Goal: Information Seeking & Learning: Learn about a topic

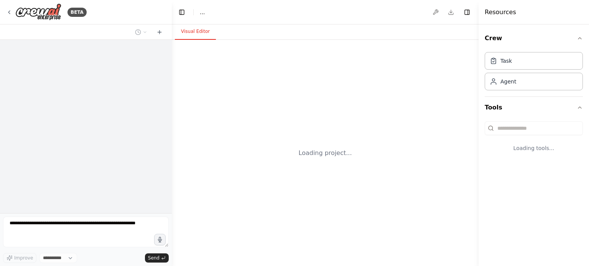
select select "****"
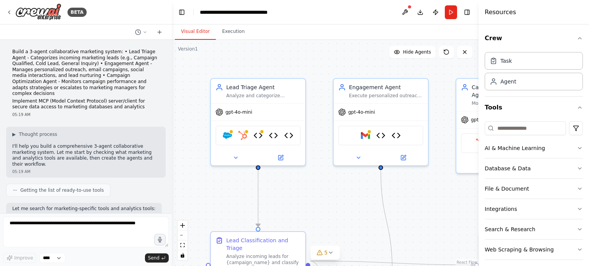
scroll to position [2703, 0]
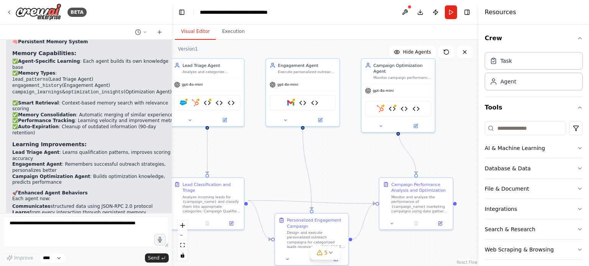
drag, startPoint x: 337, startPoint y: 218, endPoint x: 273, endPoint y: 174, distance: 77.8
click at [273, 174] on div ".deletable-edge-delete-btn { width: 20px; height: 20px; border: 0px solid #ffff…" at bounding box center [325, 153] width 307 height 227
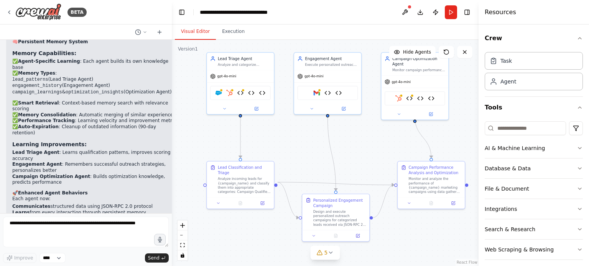
drag, startPoint x: 273, startPoint y: 174, endPoint x: 299, endPoint y: 160, distance: 29.5
click at [299, 160] on div ".deletable-edge-delete-btn { width: 20px; height: 20px; border: 0px solid #ffff…" at bounding box center [325, 153] width 307 height 227
click at [408, 11] on button at bounding box center [405, 12] width 12 height 14
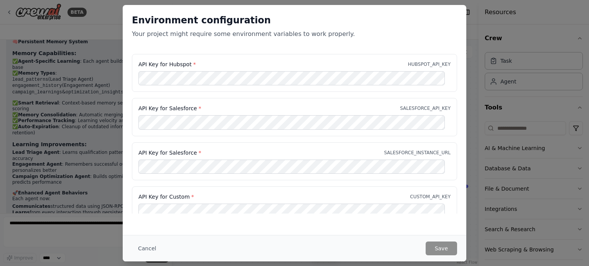
scroll to position [64, 0]
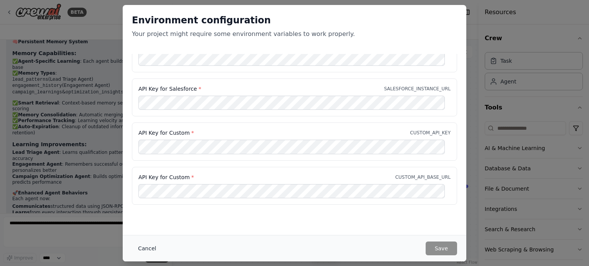
click at [147, 248] on button "Cancel" at bounding box center [147, 249] width 30 height 14
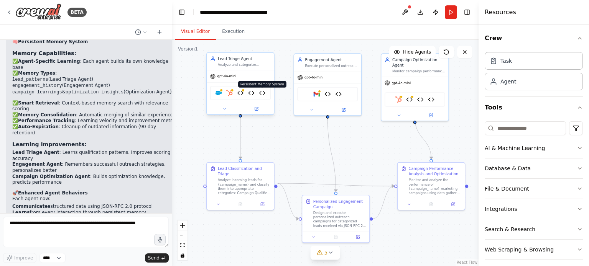
click at [261, 94] on img at bounding box center [262, 93] width 7 height 7
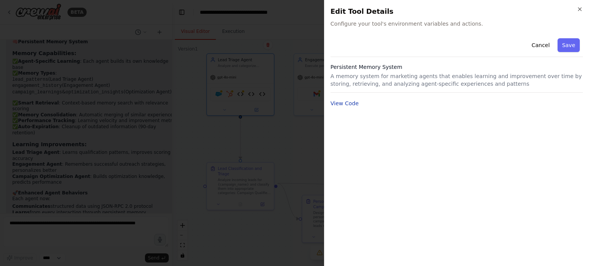
click at [342, 100] on button "View Code" at bounding box center [344, 104] width 28 height 8
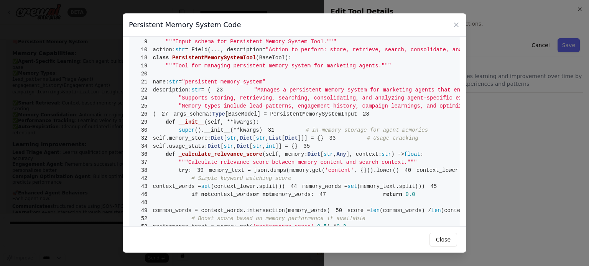
scroll to position [0, 0]
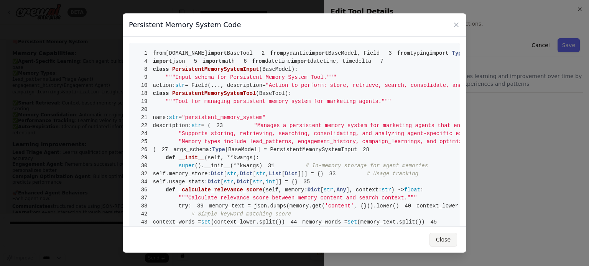
click at [451, 236] on button "Close" at bounding box center [443, 240] width 28 height 14
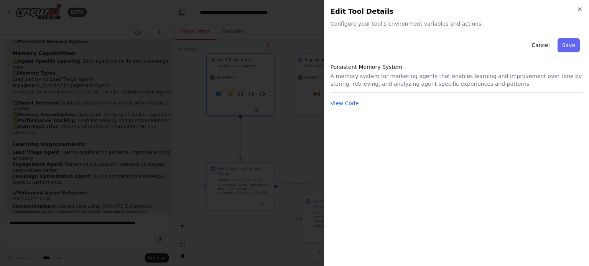
click at [380, 78] on p "A memory system for marketing agents that enables learning and improvement over…" at bounding box center [456, 79] width 252 height 15
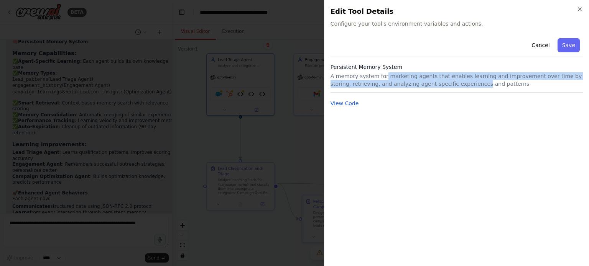
drag, startPoint x: 380, startPoint y: 78, endPoint x: 433, endPoint y: 81, distance: 52.6
click at [433, 81] on p "A memory system for marketing agents that enables learning and improvement over…" at bounding box center [456, 79] width 252 height 15
click at [352, 102] on button "View Code" at bounding box center [344, 104] width 28 height 8
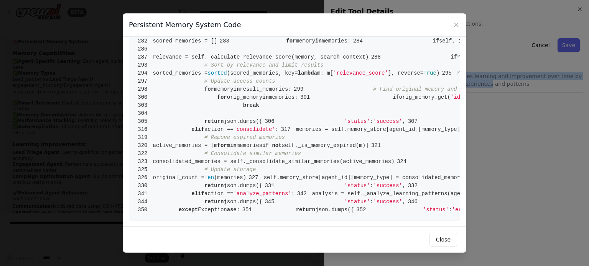
scroll to position [1455, 0]
click at [453, 245] on button "Close" at bounding box center [443, 240] width 28 height 14
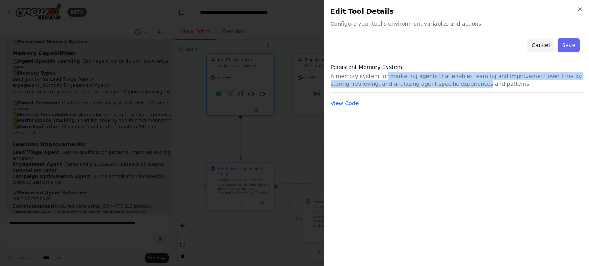
click at [537, 47] on button "Cancel" at bounding box center [540, 45] width 27 height 14
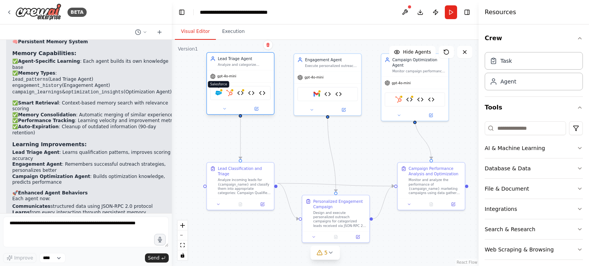
click at [221, 92] on img at bounding box center [218, 93] width 7 height 7
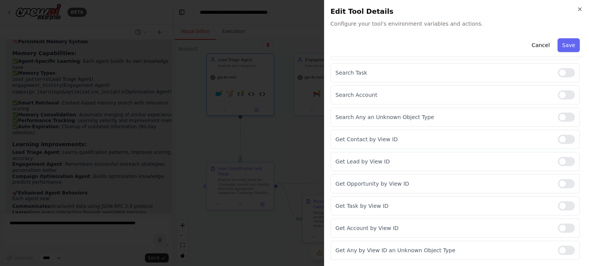
scroll to position [777, 0]
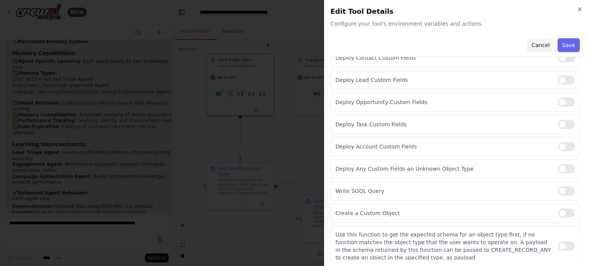
click at [537, 41] on button "Cancel" at bounding box center [540, 45] width 27 height 14
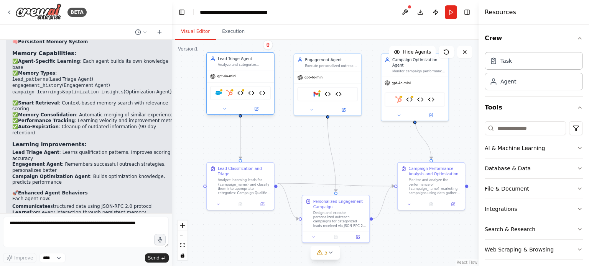
click at [232, 96] on div "Salesforce HubSpot Marketing Data API Client JSON-RPC Inter-Agent Communication…" at bounding box center [240, 93] width 61 height 14
click at [263, 93] on img at bounding box center [262, 93] width 7 height 7
click at [252, 90] on img at bounding box center [251, 93] width 7 height 7
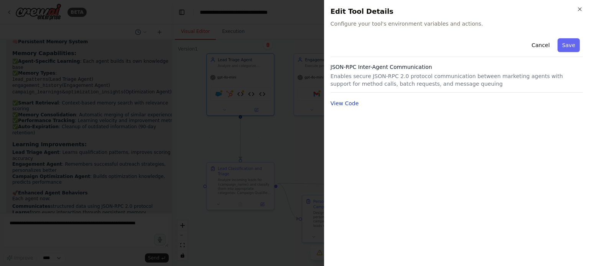
click at [348, 104] on button "View Code" at bounding box center [344, 104] width 28 height 8
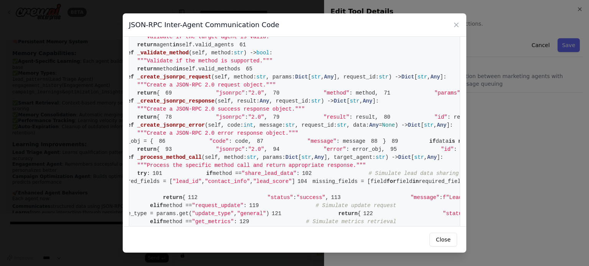
scroll to position [0, 0]
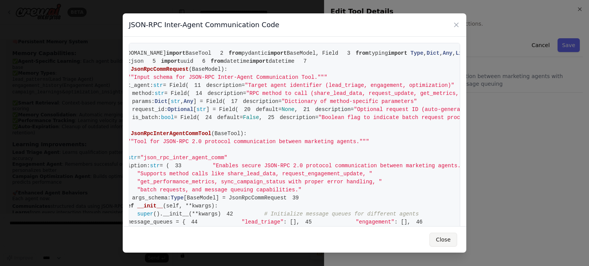
click at [449, 237] on button "Close" at bounding box center [443, 240] width 28 height 14
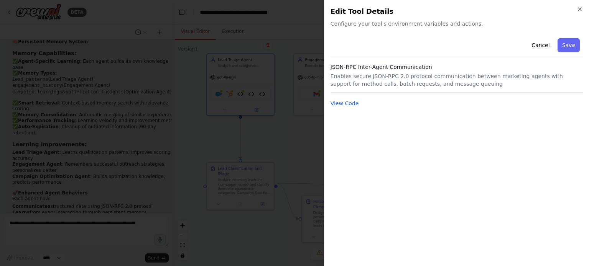
click at [321, 153] on div at bounding box center [294, 133] width 589 height 266
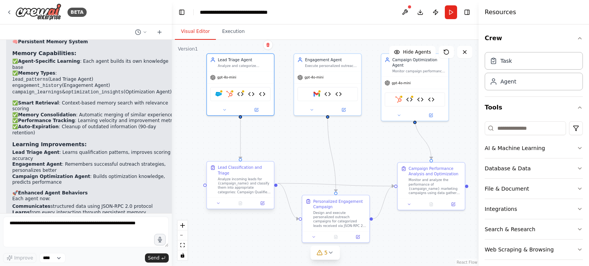
click at [243, 186] on div "Analyze incoming leads for {campaign_name} and classify them into appropriate c…" at bounding box center [244, 186] width 53 height 18
click at [217, 201] on icon at bounding box center [218, 203] width 4 height 4
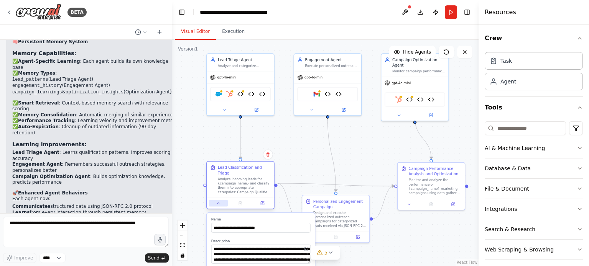
click at [217, 201] on icon at bounding box center [218, 203] width 4 height 4
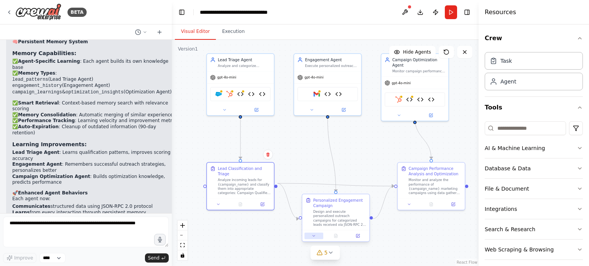
click at [316, 233] on button at bounding box center [313, 236] width 19 height 7
click at [408, 206] on button at bounding box center [409, 203] width 19 height 7
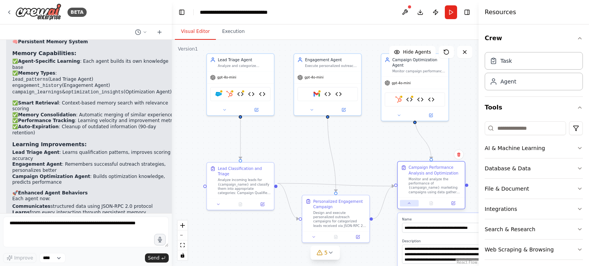
click at [408, 206] on button at bounding box center [409, 203] width 19 height 7
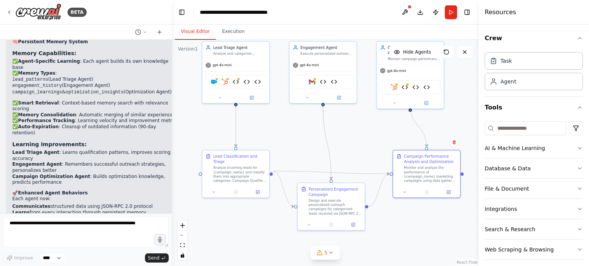
drag, startPoint x: 361, startPoint y: 130, endPoint x: 356, endPoint y: 114, distance: 17.0
click at [356, 114] on div ".deletable-edge-delete-btn { width: 20px; height: 20px; border: 0px solid #ffff…" at bounding box center [325, 153] width 307 height 227
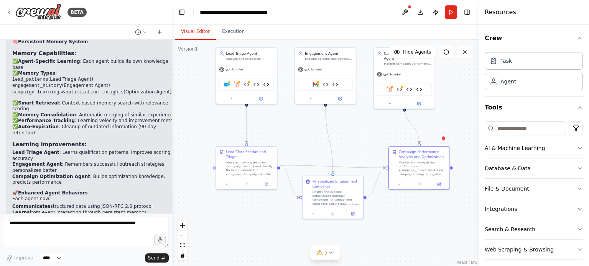
drag, startPoint x: 356, startPoint y: 114, endPoint x: 357, endPoint y: 126, distance: 11.6
click at [357, 126] on div ".deletable-edge-delete-btn { width: 20px; height: 20px; border: 0px solid #ffff…" at bounding box center [325, 153] width 307 height 227
drag, startPoint x: 373, startPoint y: 135, endPoint x: 362, endPoint y: 117, distance: 20.8
click at [362, 117] on div ".deletable-edge-delete-btn { width: 20px; height: 20px; border: 0px solid #ffff…" at bounding box center [325, 153] width 307 height 227
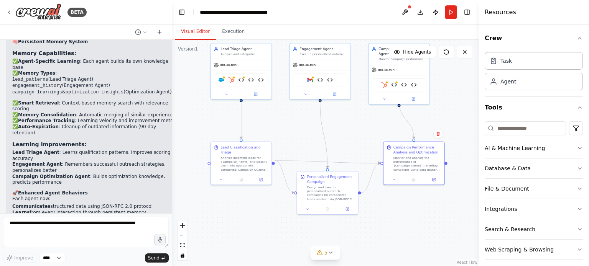
drag, startPoint x: 379, startPoint y: 119, endPoint x: 388, endPoint y: 129, distance: 13.1
click at [388, 129] on div ".deletable-edge-delete-btn { width: 20px; height: 20px; border: 0px solid #ffff…" at bounding box center [325, 153] width 307 height 227
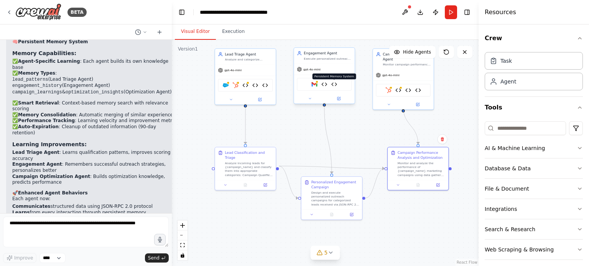
click at [334, 85] on img at bounding box center [334, 85] width 6 height 6
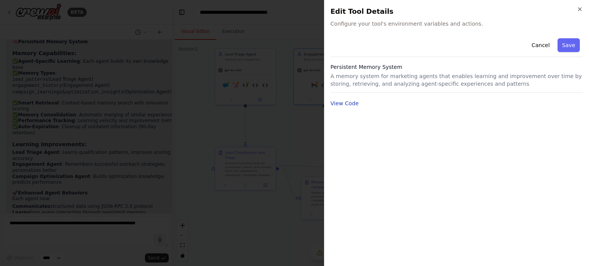
click at [335, 102] on button "View Code" at bounding box center [344, 104] width 28 height 8
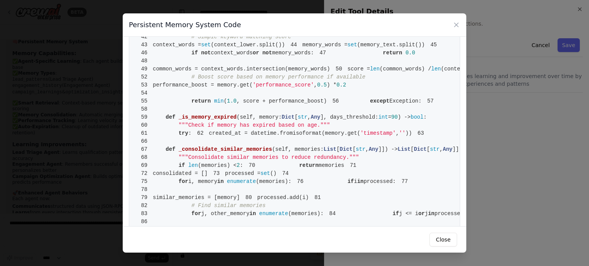
scroll to position [380, 0]
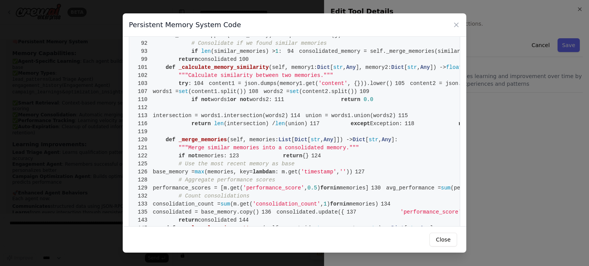
click at [373, 144] on pre "1 from [DOMAIN_NAME] import BaseTool 2 from pydantic import BaseModel, Field 3 …" at bounding box center [294, 253] width 331 height 1180
drag, startPoint x: 373, startPoint y: 144, endPoint x: 362, endPoint y: 183, distance: 40.6
click at [362, 183] on pre "1 from [DOMAIN_NAME] import BaseTool 2 from pydantic import BaseModel, Field 3 …" at bounding box center [294, 253] width 331 height 1180
click at [312, 189] on pre "1 from [DOMAIN_NAME] import BaseTool 2 from pydantic import BaseModel, Field 3 …" at bounding box center [294, 253] width 331 height 1180
click at [214, 194] on pre "1 from [DOMAIN_NAME] import BaseTool 2 from pydantic import BaseModel, Field 3 …" at bounding box center [294, 253] width 331 height 1180
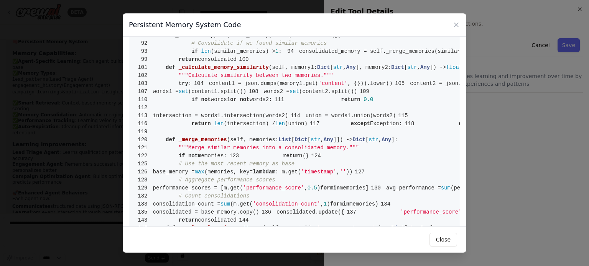
drag, startPoint x: 214, startPoint y: 194, endPoint x: 168, endPoint y: 153, distance: 61.9
click at [168, 153] on pre "1 from [DOMAIN_NAME] import BaseTool 2 from pydantic import BaseModel, Field 3 …" at bounding box center [294, 253] width 331 height 1180
drag, startPoint x: 159, startPoint y: 124, endPoint x: 173, endPoint y: 129, distance: 15.5
click at [173, 129] on pre "1 from [DOMAIN_NAME] import BaseTool 2 from pydantic import BaseModel, Field 3 …" at bounding box center [294, 253] width 331 height 1180
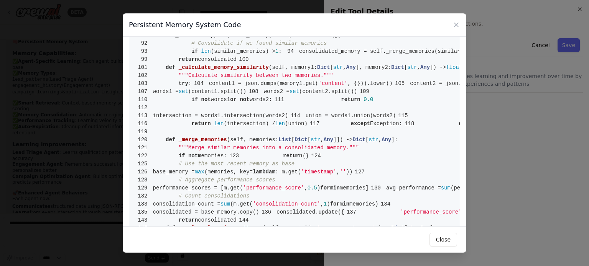
click at [173, 129] on pre "1 from [DOMAIN_NAME] import BaseTool 2 from pydantic import BaseModel, Field 3 …" at bounding box center [294, 253] width 331 height 1180
drag, startPoint x: 173, startPoint y: 129, endPoint x: 179, endPoint y: 127, distance: 6.6
click at [179, 127] on pre "1 from [DOMAIN_NAME] import BaseTool 2 from pydantic import BaseModel, Field 3 …" at bounding box center [294, 253] width 331 height 1180
click at [182, 130] on pre "1 from [DOMAIN_NAME] import BaseTool 2 from pydantic import BaseModel, Field 3 …" at bounding box center [294, 253] width 331 height 1180
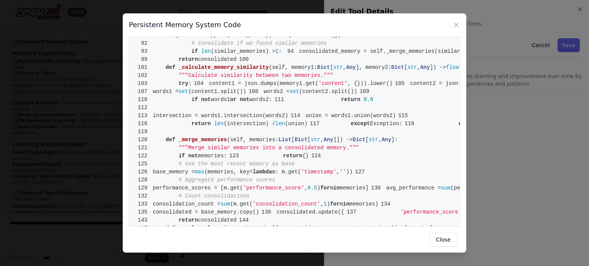
click at [182, 130] on pre "1 from [DOMAIN_NAME] import BaseTool 2 from pydantic import BaseModel, Field 3 …" at bounding box center [294, 253] width 331 height 1180
drag, startPoint x: 182, startPoint y: 130, endPoint x: 193, endPoint y: 129, distance: 11.1
click at [193, 129] on pre "1 from [DOMAIN_NAME] import BaseTool 2 from pydantic import BaseModel, Field 3 …" at bounding box center [294, 253] width 331 height 1180
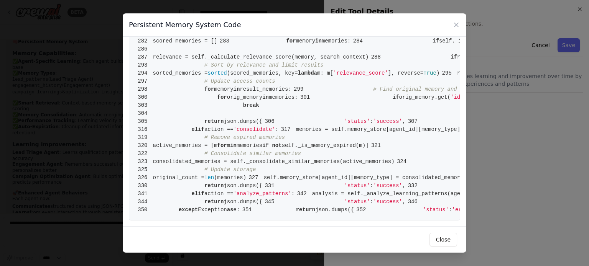
scroll to position [2555, 0]
click at [452, 237] on button "Close" at bounding box center [443, 240] width 28 height 14
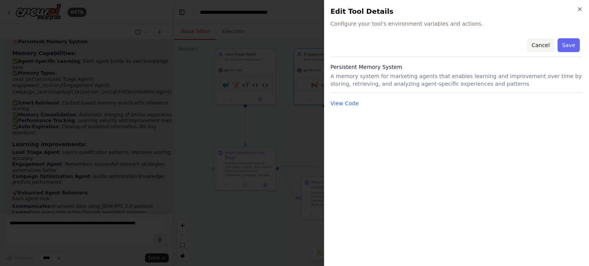
click at [548, 44] on button "Cancel" at bounding box center [540, 45] width 27 height 14
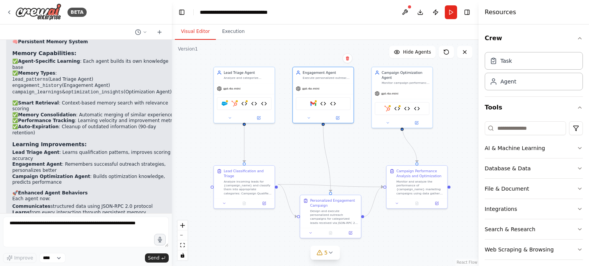
drag, startPoint x: 361, startPoint y: 105, endPoint x: 360, endPoint y: 121, distance: 15.8
click at [360, 121] on div ".deletable-edge-delete-btn { width: 20px; height: 20px; border: 0px solid #ffff…" at bounding box center [325, 153] width 307 height 227
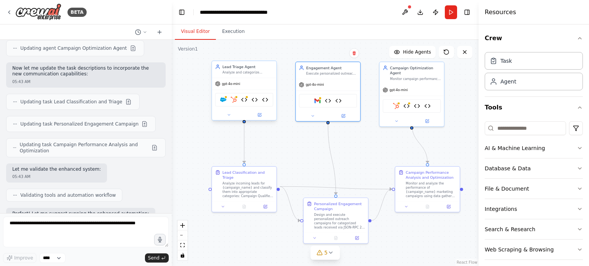
scroll to position [2364, 0]
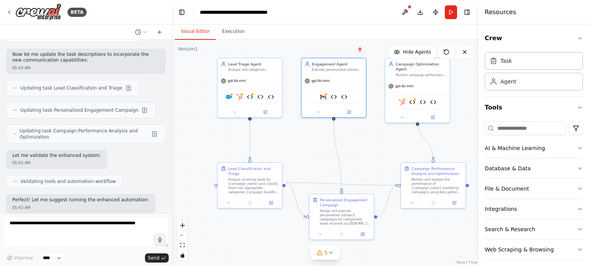
drag, startPoint x: 356, startPoint y: 136, endPoint x: 358, endPoint y: 132, distance: 4.6
click at [358, 132] on div ".deletable-edge-delete-btn { width: 20px; height: 20px; border: 0px solid #ffff…" at bounding box center [325, 153] width 307 height 227
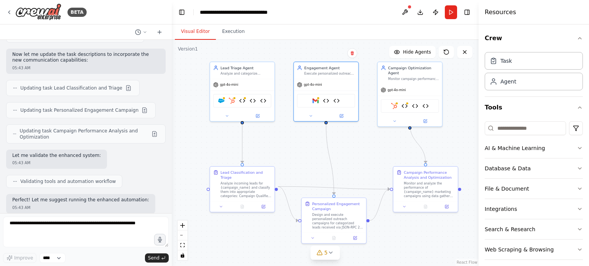
drag, startPoint x: 358, startPoint y: 135, endPoint x: 355, endPoint y: 139, distance: 5.7
click at [355, 139] on div ".deletable-edge-delete-btn { width: 20px; height: 20px; border: 0px solid #ffff…" at bounding box center [325, 153] width 307 height 227
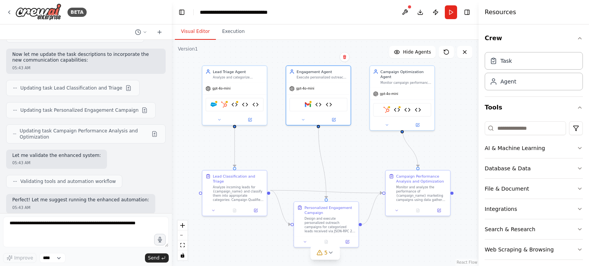
drag, startPoint x: 351, startPoint y: 142, endPoint x: 345, endPoint y: 146, distance: 7.2
click at [345, 146] on div ".deletable-edge-delete-btn { width: 20px; height: 20px; border: 0px solid #ffff…" at bounding box center [325, 153] width 307 height 227
click at [399, 211] on icon at bounding box center [398, 210] width 4 height 4
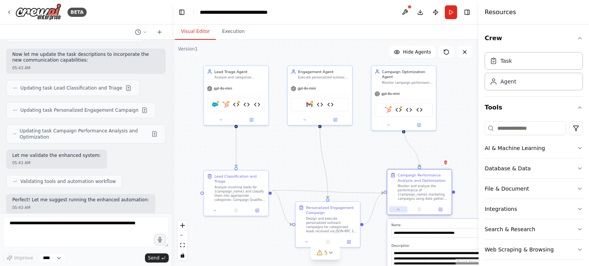
click at [399, 211] on icon at bounding box center [398, 210] width 4 height 4
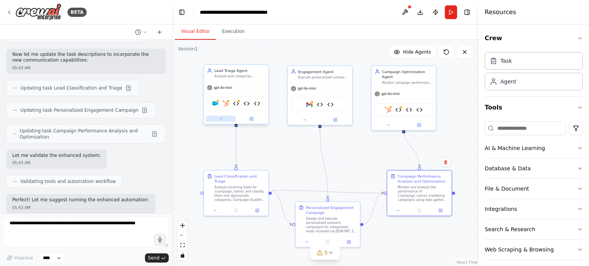
click at [227, 119] on button at bounding box center [221, 119] width 30 height 6
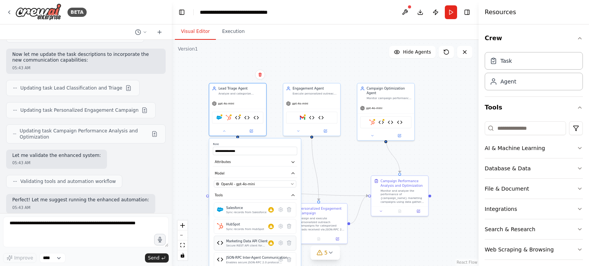
click at [251, 242] on div "Marketing Data API Client" at bounding box center [247, 241] width 42 height 5
click at [237, 117] on img at bounding box center [237, 116] width 5 height 5
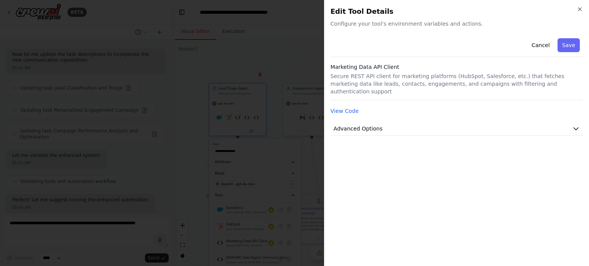
click at [390, 77] on p "Secure REST API client for marketing platforms (HubSpot, Salesforce, etc.) that…" at bounding box center [456, 83] width 252 height 23
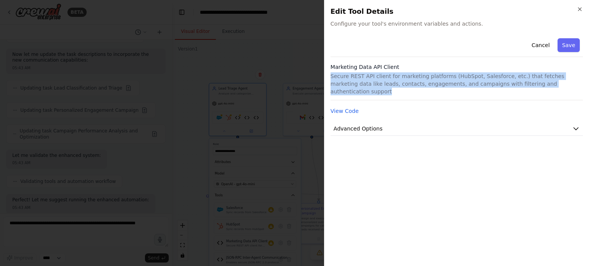
drag, startPoint x: 390, startPoint y: 77, endPoint x: 394, endPoint y: 78, distance: 4.7
click at [394, 78] on p "Secure REST API client for marketing platforms (HubSpot, Salesforce, etc.) that…" at bounding box center [456, 83] width 252 height 23
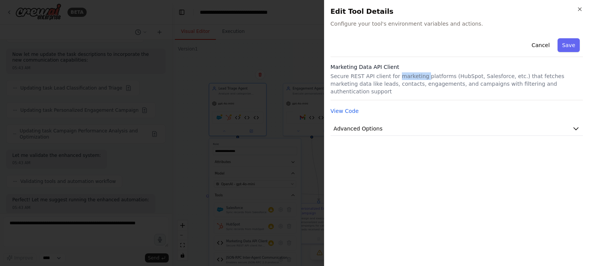
click at [394, 78] on p "Secure REST API client for marketing platforms (HubSpot, Salesforce, etc.) that…" at bounding box center [456, 83] width 252 height 23
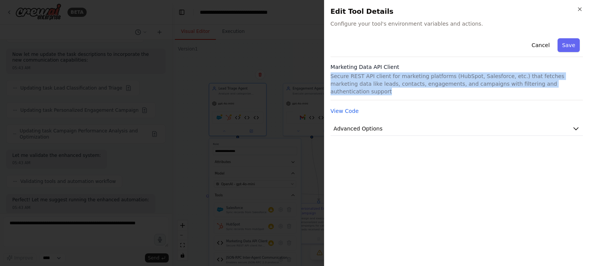
drag, startPoint x: 394, startPoint y: 78, endPoint x: 430, endPoint y: 77, distance: 36.1
click at [430, 77] on p "Secure REST API client for marketing platforms (HubSpot, Salesforce, etc.) that…" at bounding box center [456, 83] width 252 height 23
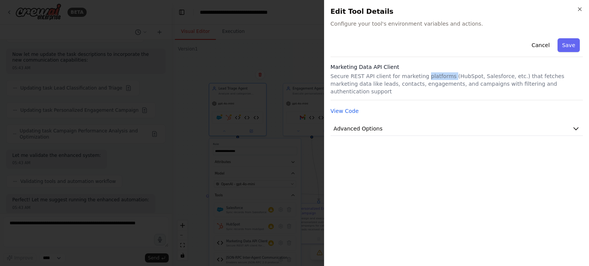
click at [430, 77] on p "Secure REST API client for marketing platforms (HubSpot, Salesforce, etc.) that…" at bounding box center [456, 83] width 252 height 23
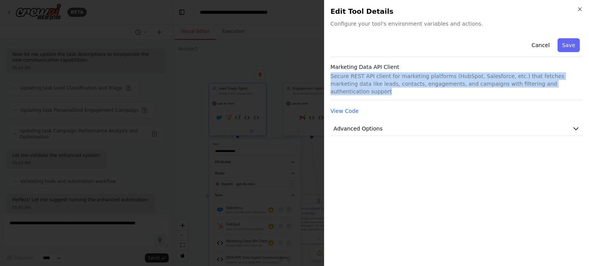
click at [430, 77] on p "Secure REST API client for marketing platforms (HubSpot, Salesforce, etc.) that…" at bounding box center [456, 83] width 252 height 23
click at [371, 86] on p "Secure REST API client for marketing platforms (HubSpot, Salesforce, etc.) that…" at bounding box center [456, 83] width 252 height 23
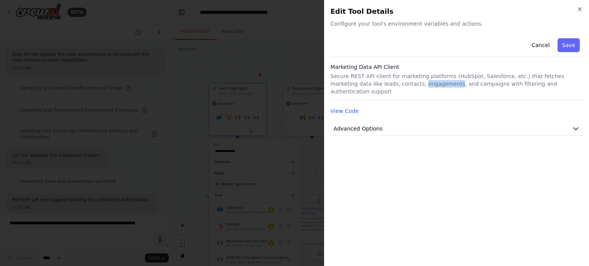
click at [371, 86] on p "Secure REST API client for marketing platforms (HubSpot, Salesforce, etc.) that…" at bounding box center [456, 83] width 252 height 23
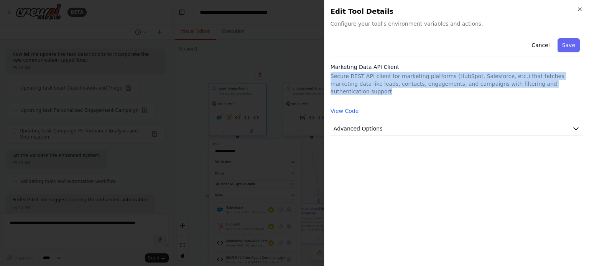
click at [371, 86] on p "Secure REST API client for marketing platforms (HubSpot, Salesforce, etc.) that…" at bounding box center [456, 83] width 252 height 23
click at [357, 89] on div "Marketing Data API Client Secure REST API client for marketing platforms (HubSp…" at bounding box center [456, 81] width 252 height 37
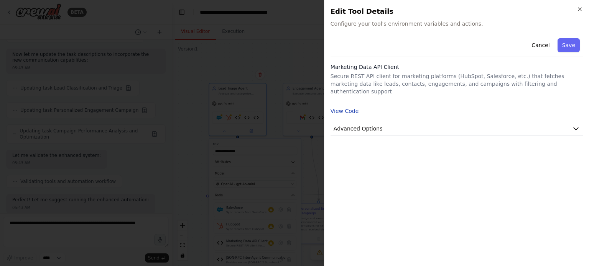
click at [344, 107] on button "View Code" at bounding box center [344, 111] width 28 height 8
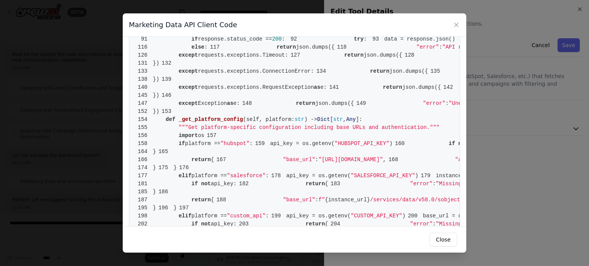
scroll to position [0, 0]
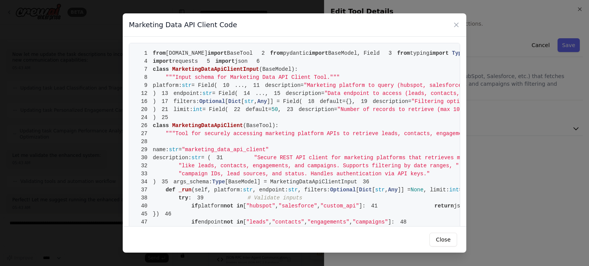
click at [452, 26] on div "Marketing Data API Client Code" at bounding box center [295, 24] width 344 height 23
click at [454, 26] on icon at bounding box center [456, 25] width 8 height 8
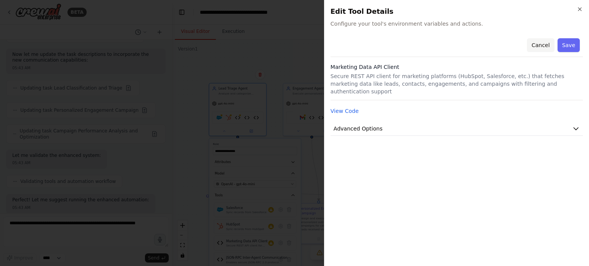
click at [543, 46] on button "Cancel" at bounding box center [540, 45] width 27 height 14
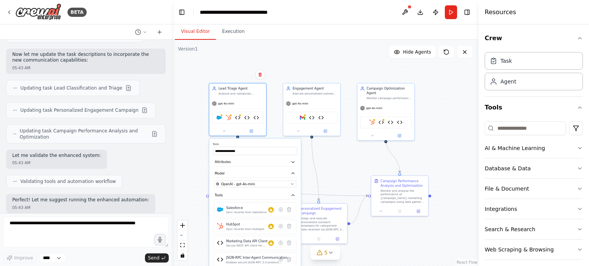
click at [296, 61] on div ".deletable-edge-delete-btn { width: 20px; height: 20px; border: 0px solid #ffff…" at bounding box center [325, 153] width 307 height 227
click at [321, 148] on div ".deletable-edge-delete-btn { width: 20px; height: 20px; border: 0px solid #ffff…" at bounding box center [325, 153] width 307 height 227
click at [218, 130] on button at bounding box center [224, 130] width 26 height 5
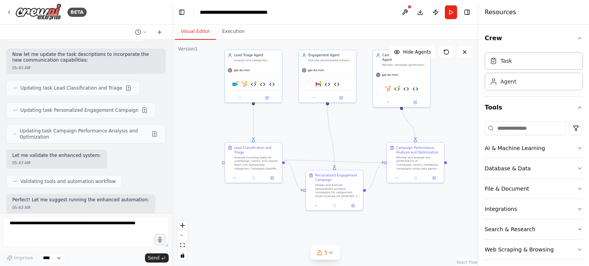
drag, startPoint x: 328, startPoint y: 136, endPoint x: 342, endPoint y: 102, distance: 36.5
click at [342, 102] on div ".deletable-edge-delete-btn { width: 20px; height: 20px; border: 0px solid #ffff…" at bounding box center [325, 153] width 307 height 227
click at [233, 84] on img at bounding box center [232, 83] width 5 height 5
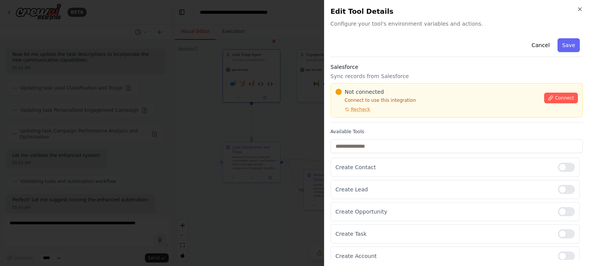
click at [318, 110] on div at bounding box center [294, 133] width 589 height 266
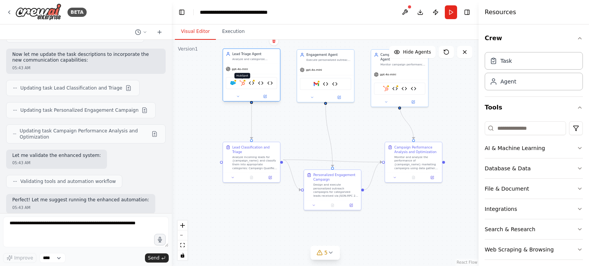
click at [242, 81] on img at bounding box center [241, 83] width 5 height 5
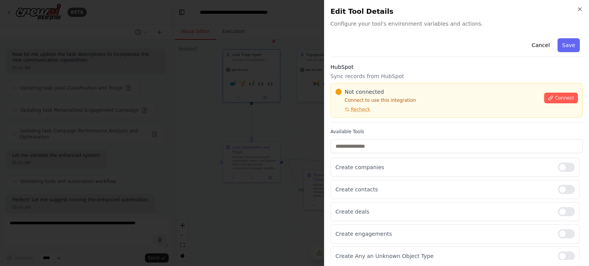
click at [253, 77] on div at bounding box center [294, 133] width 589 height 266
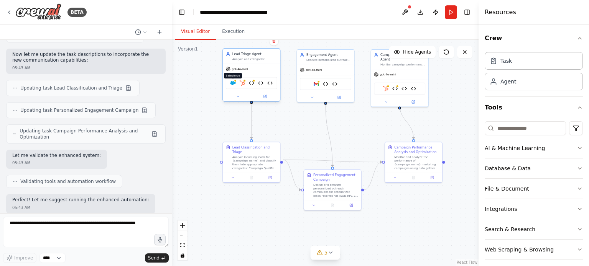
click at [233, 82] on img at bounding box center [232, 83] width 5 height 5
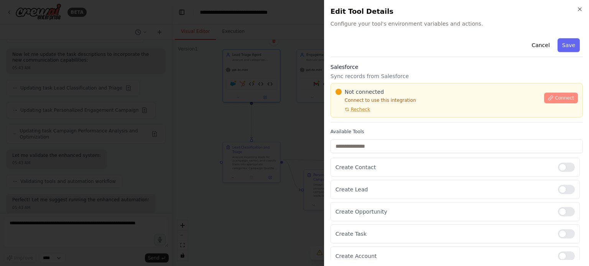
click at [544, 99] on button "Connect" at bounding box center [561, 98] width 34 height 11
click at [550, 96] on button "Connect" at bounding box center [561, 98] width 34 height 11
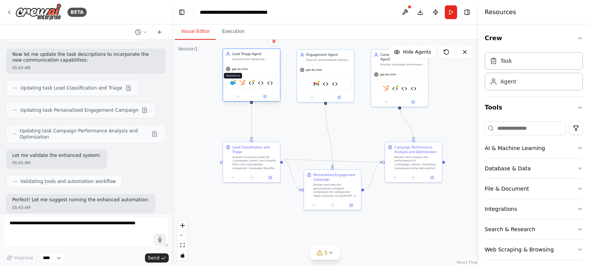
click at [233, 82] on img at bounding box center [232, 83] width 5 height 5
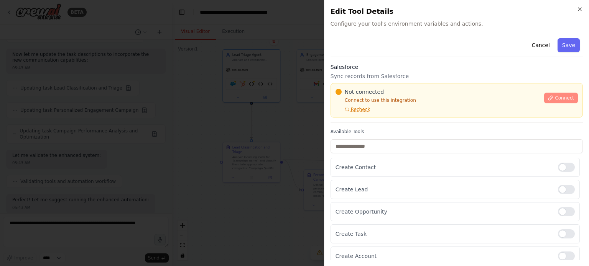
click at [548, 99] on icon at bounding box center [550, 97] width 5 height 5
